Goal: Find specific page/section: Find specific page/section

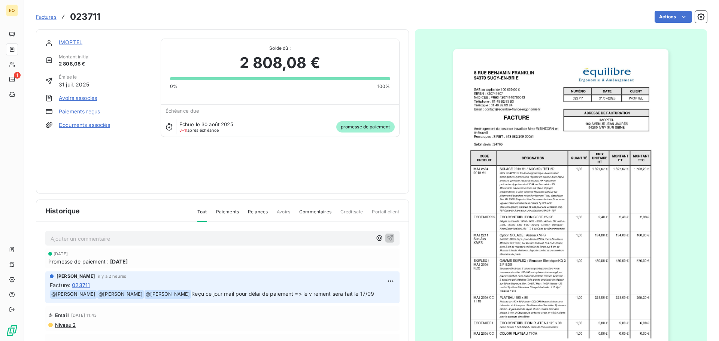
click at [43, 15] on span "Factures" at bounding box center [46, 17] width 21 height 6
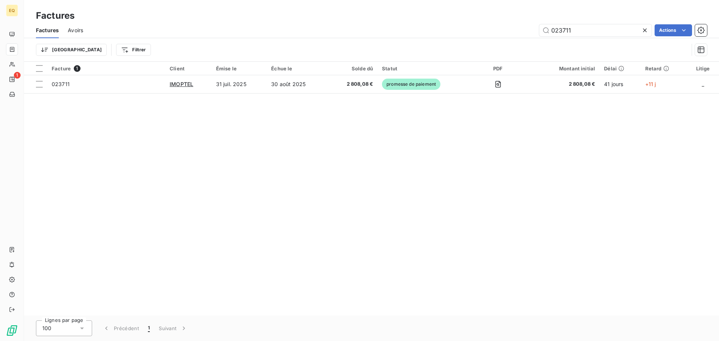
drag, startPoint x: 585, startPoint y: 33, endPoint x: 510, endPoint y: 25, distance: 75.4
click at [510, 25] on div "023711 Actions" at bounding box center [399, 30] width 615 height 12
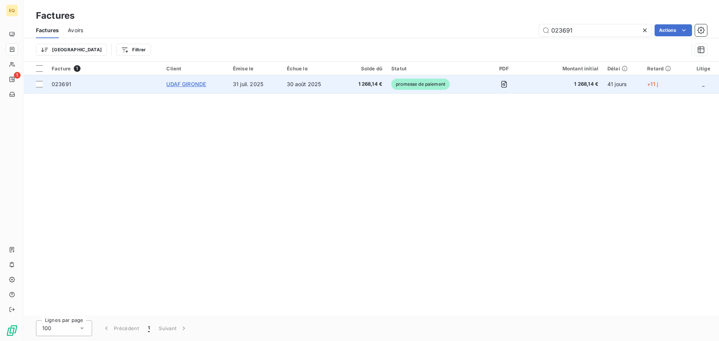
type input "023691"
click at [185, 85] on span "UDAF GIRONDE" at bounding box center [186, 84] width 40 height 6
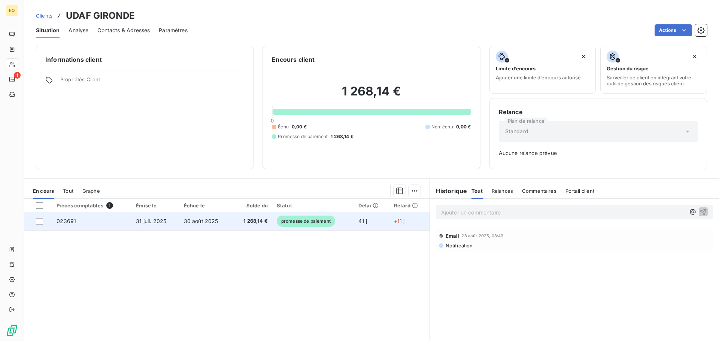
click at [144, 219] on span "31 juil. 2025" at bounding box center [151, 221] width 30 height 6
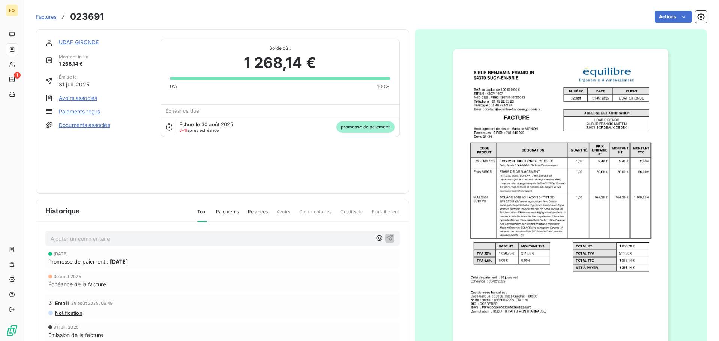
click at [81, 126] on link "Documents associés" at bounding box center [84, 124] width 51 height 7
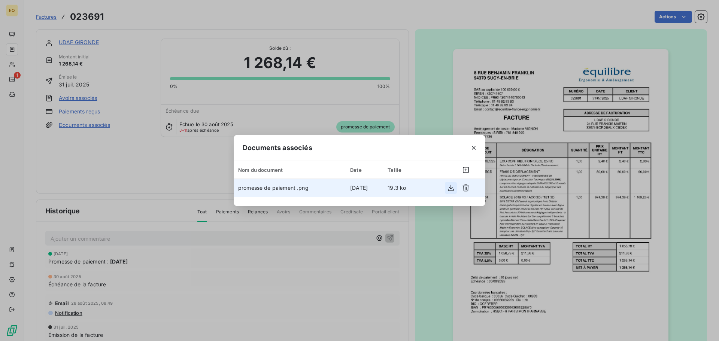
click at [447, 186] on icon "button" at bounding box center [450, 187] width 7 height 7
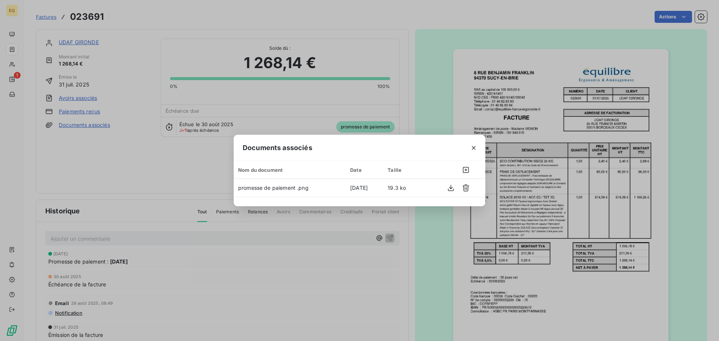
click at [130, 158] on div "Documents associés Nom du document Date Taille promesse de paiement .png [DATE]…" at bounding box center [359, 170] width 719 height 341
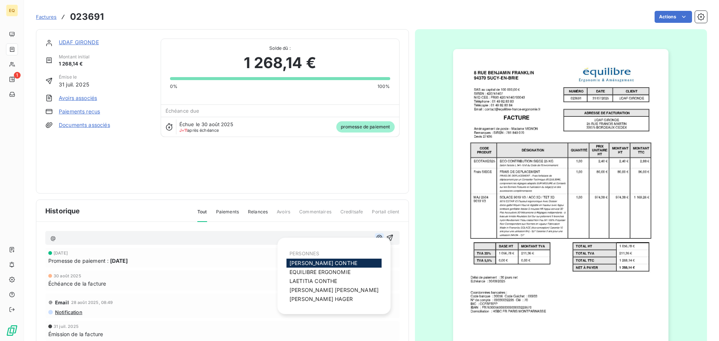
click at [376, 237] on icon "button" at bounding box center [379, 237] width 7 height 7
click at [306, 261] on span "[PERSON_NAME]" at bounding box center [323, 263] width 68 height 6
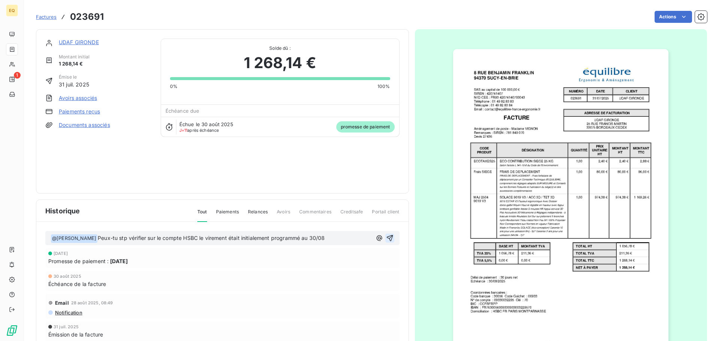
click at [388, 235] on icon "button" at bounding box center [389, 237] width 7 height 7
